Goal: Transaction & Acquisition: Purchase product/service

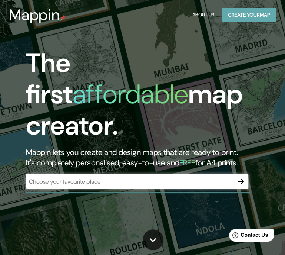
click at [258, 17] on button "Create your map" at bounding box center [249, 15] width 54 height 14
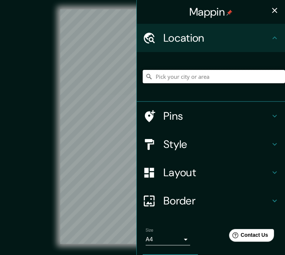
click at [201, 79] on input "Pick your city or area" at bounding box center [214, 76] width 142 height 13
paste input "[GEOGRAPHIC_DATA]"
click at [204, 78] on input "Noord, [GEOGRAPHIC_DATA], [GEOGRAPHIC_DATA], [GEOGRAPHIC_DATA]" at bounding box center [214, 76] width 142 height 13
drag, startPoint x: 270, startPoint y: 78, endPoint x: 151, endPoint y: 81, distance: 118.8
click at [151, 81] on input "Noord, [GEOGRAPHIC_DATA], [GEOGRAPHIC_DATA], [GEOGRAPHIC_DATA]" at bounding box center [214, 76] width 142 height 13
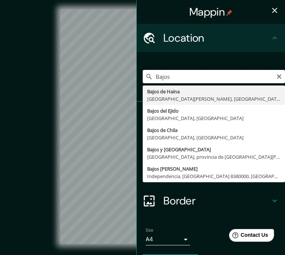
drag, startPoint x: 165, startPoint y: 76, endPoint x: 145, endPoint y: 75, distance: 20.1
click at [145, 75] on div "Bajos [GEOGRAPHIC_DATA][PERSON_NAME] [GEOGRAPHIC_DATA][PERSON_NAME], [GEOGRAPHI…" at bounding box center [214, 76] width 142 height 13
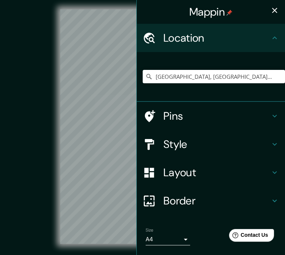
click at [270, 9] on icon "button" at bounding box center [274, 10] width 9 height 9
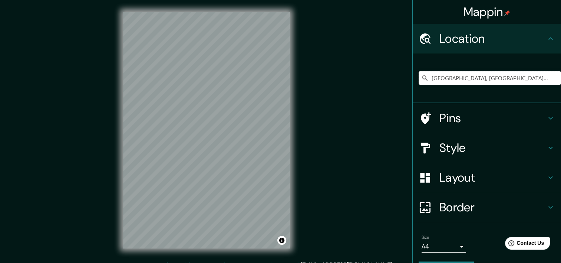
drag, startPoint x: 457, startPoint y: 78, endPoint x: 420, endPoint y: 86, distance: 38.3
click at [291, 86] on div "[GEOGRAPHIC_DATA], [GEOGRAPHIC_DATA], [GEOGRAPHIC_DATA]" at bounding box center [490, 77] width 142 height 37
type input "Tezoyuca, [GEOGRAPHIC_DATA], [GEOGRAPHIC_DATA]"
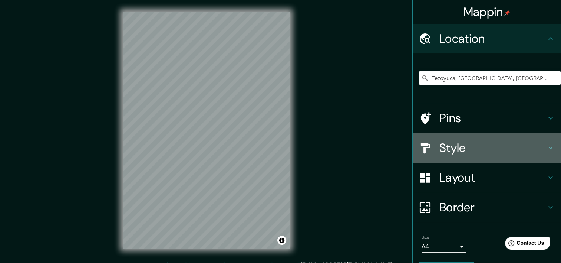
click at [291, 148] on h4 "Style" at bounding box center [493, 147] width 107 height 15
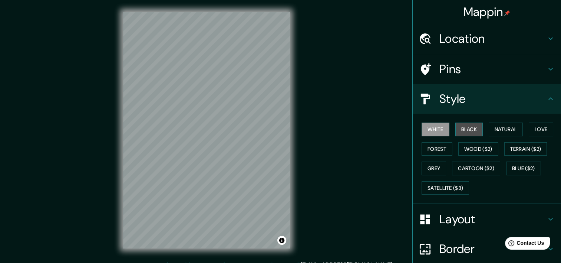
click at [291, 128] on button "Black" at bounding box center [470, 129] width 28 height 14
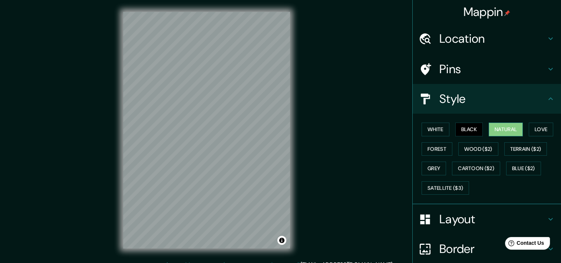
click at [291, 131] on button "Natural" at bounding box center [506, 129] width 34 height 14
click at [291, 129] on button "Love" at bounding box center [541, 129] width 24 height 14
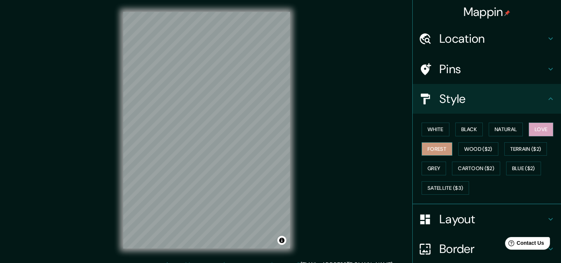
click at [291, 150] on button "Forest" at bounding box center [437, 149] width 31 height 14
click at [291, 150] on button "Wood ($2)" at bounding box center [479, 149] width 40 height 14
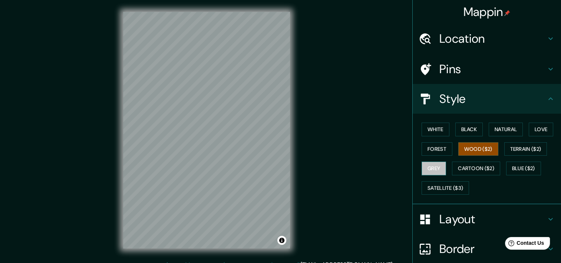
click at [291, 167] on button "Grey" at bounding box center [434, 168] width 24 height 14
click at [291, 148] on button "Wood ($2)" at bounding box center [479, 149] width 40 height 14
click at [291, 168] on button "Grey" at bounding box center [434, 168] width 24 height 14
click at [291, 218] on h4 "Layout" at bounding box center [493, 218] width 107 height 15
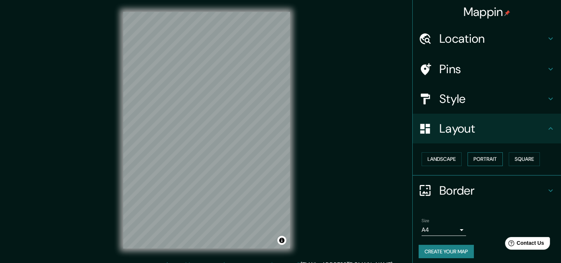
click at [291, 160] on button "Portrait" at bounding box center [485, 159] width 35 height 14
click at [291, 158] on button "Landscape" at bounding box center [442, 159] width 40 height 14
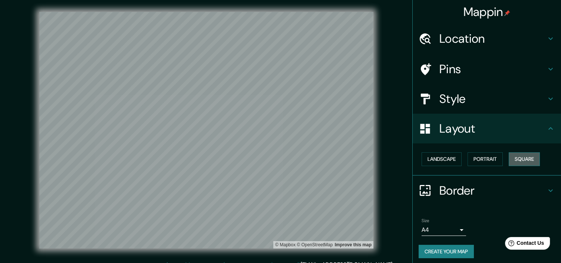
click at [291, 157] on button "Square" at bounding box center [524, 159] width 31 height 14
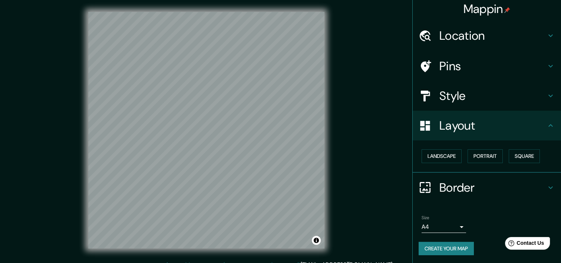
scroll to position [3, 0]
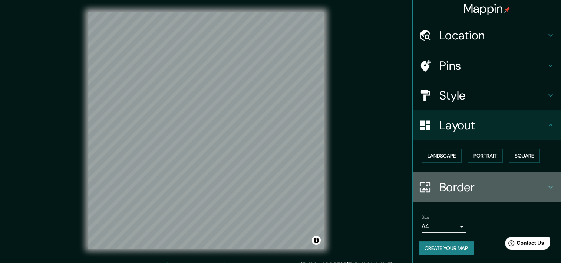
click at [291, 185] on h4 "Border" at bounding box center [493, 187] width 107 height 15
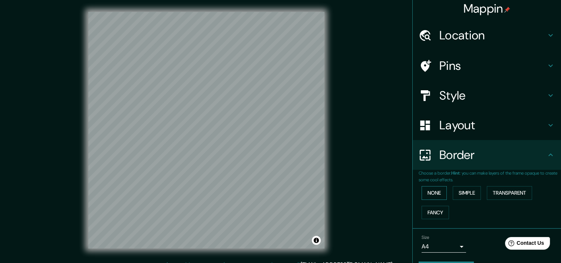
click at [291, 192] on button "None" at bounding box center [434, 193] width 25 height 14
click at [291, 209] on button "Fancy" at bounding box center [435, 213] width 27 height 14
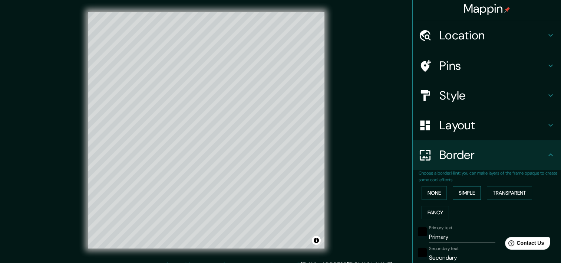
click at [291, 194] on button "Simple" at bounding box center [467, 193] width 28 height 14
click at [291, 194] on button "Transparent" at bounding box center [509, 193] width 45 height 14
click at [291, 191] on button "None" at bounding box center [434, 193] width 25 height 14
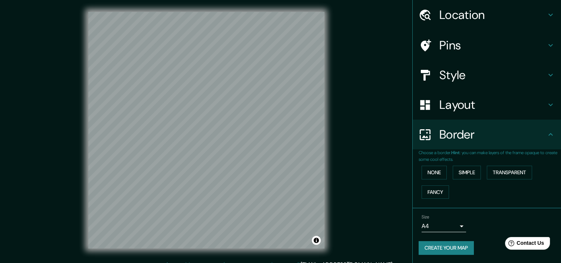
scroll to position [0, 0]
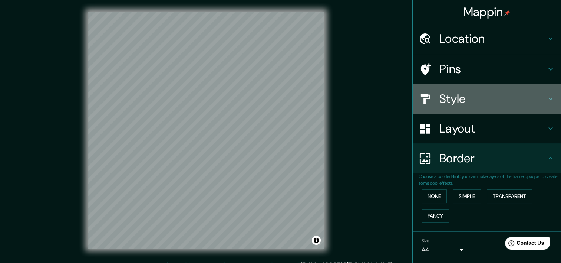
click at [291, 104] on h4 "Style" at bounding box center [493, 98] width 107 height 15
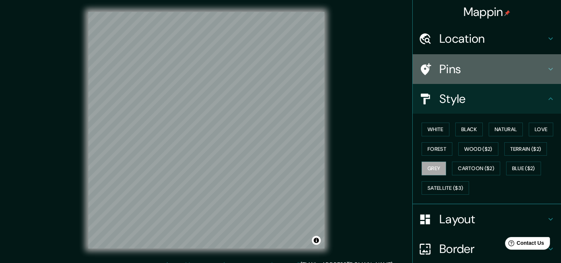
click at [291, 72] on h4 "Pins" at bounding box center [493, 69] width 107 height 15
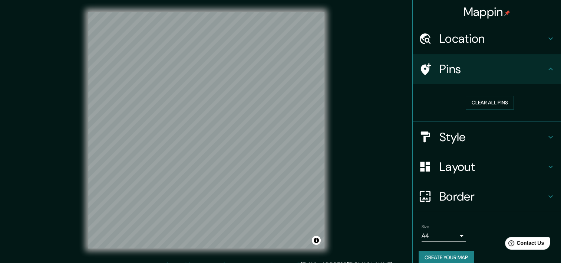
click at [291, 71] on h4 "Pins" at bounding box center [493, 69] width 107 height 15
click at [291, 34] on h4 "Location" at bounding box center [493, 38] width 107 height 15
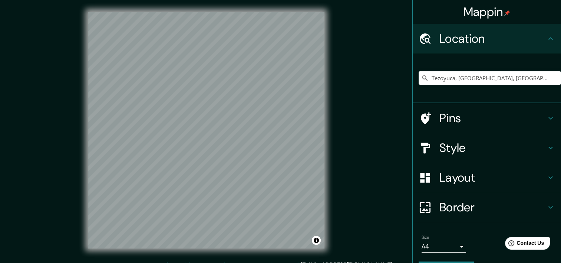
click at [291, 111] on h4 "Pins" at bounding box center [493, 118] width 107 height 15
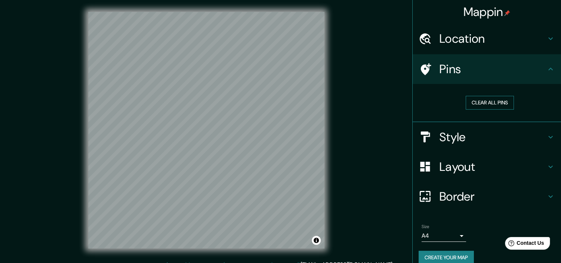
click at [291, 104] on button "Clear all pins" at bounding box center [490, 103] width 48 height 14
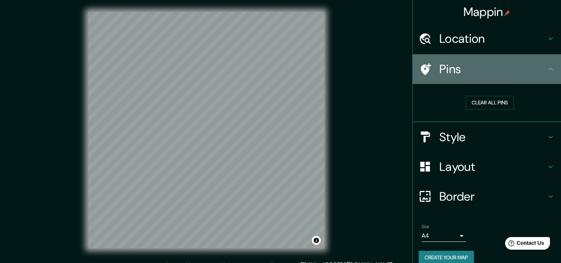
click at [291, 66] on h4 "Pins" at bounding box center [493, 69] width 107 height 15
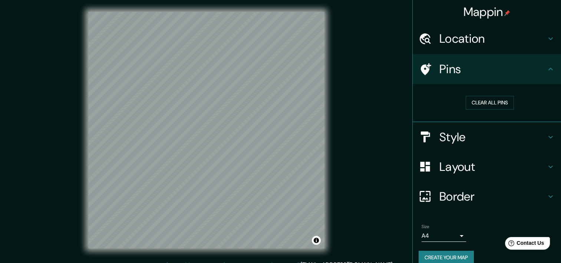
click at [291, 67] on icon at bounding box center [426, 69] width 10 height 12
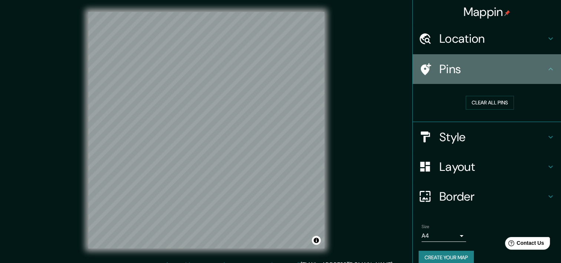
click at [291, 67] on icon at bounding box center [426, 69] width 10 height 12
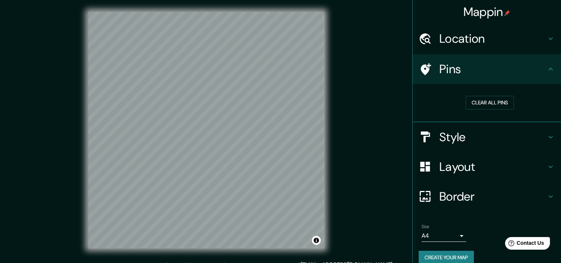
click at [291, 254] on button "Create your map" at bounding box center [446, 257] width 55 height 14
click at [291, 131] on h4 "Style" at bounding box center [493, 136] width 107 height 15
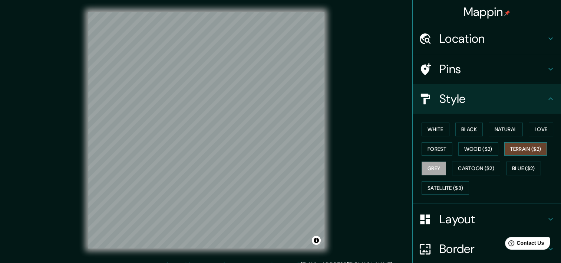
click at [291, 147] on button "Terrain ($2)" at bounding box center [526, 149] width 43 height 14
click at [291, 149] on button "Forest" at bounding box center [437, 149] width 31 height 14
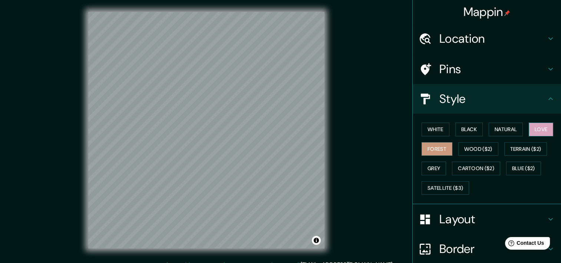
click at [291, 133] on button "Love" at bounding box center [541, 129] width 24 height 14
click at [291, 132] on button "Natural" at bounding box center [506, 129] width 34 height 14
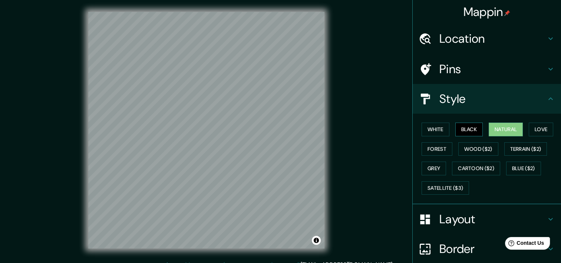
click at [291, 127] on button "Black" at bounding box center [470, 129] width 28 height 14
click at [291, 129] on button "White" at bounding box center [436, 129] width 28 height 14
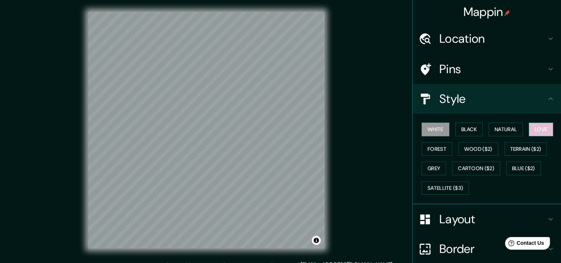
click at [291, 129] on button "Love" at bounding box center [541, 129] width 24 height 14
click at [291, 131] on button "Black" at bounding box center [470, 129] width 28 height 14
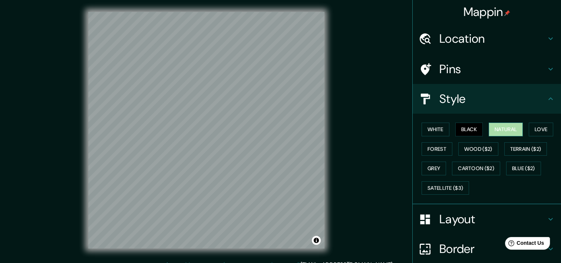
click at [291, 129] on button "Natural" at bounding box center [506, 129] width 34 height 14
click at [291, 128] on button "White" at bounding box center [436, 129] width 28 height 14
